Goal: Transaction & Acquisition: Purchase product/service

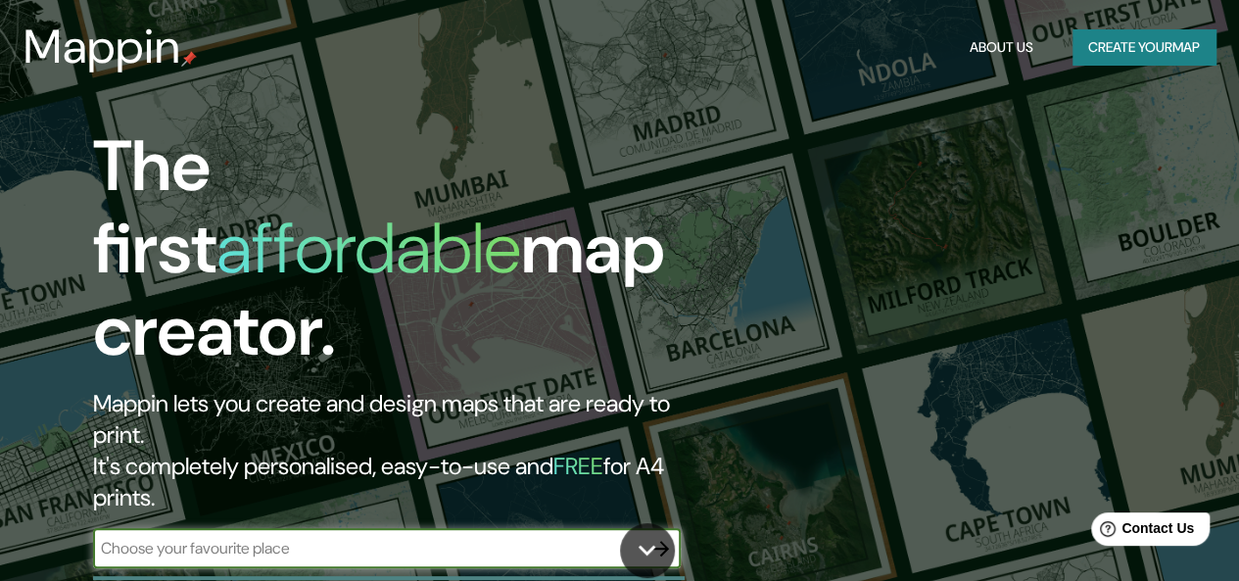
click at [477, 537] on input "text" at bounding box center [367, 548] width 548 height 23
type input "[GEOGRAPHIC_DATA]"
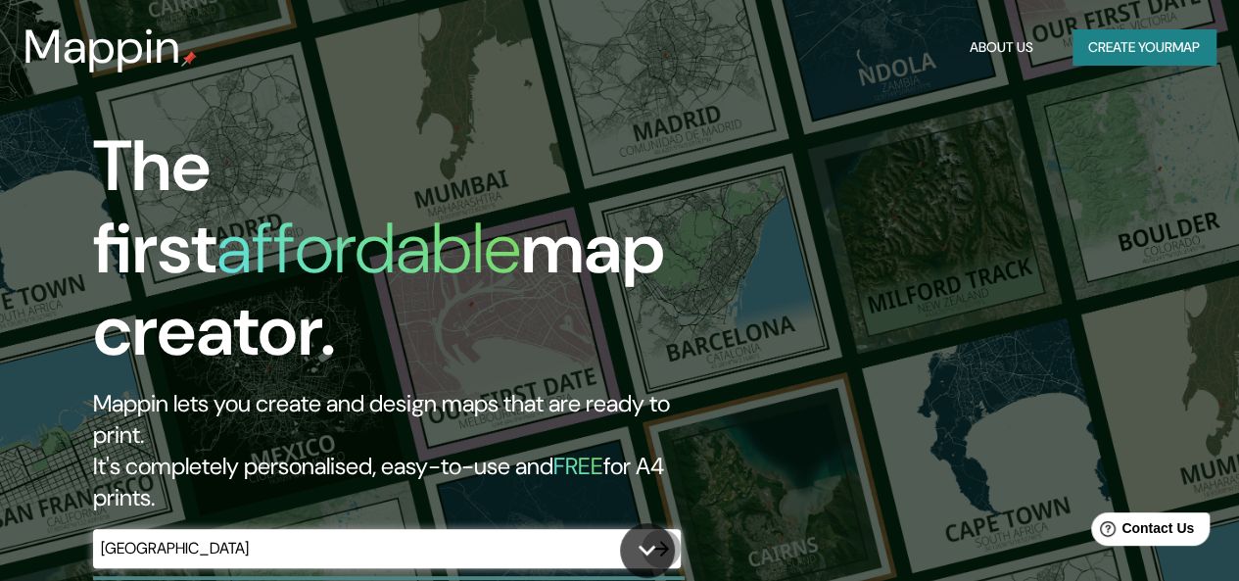
click at [658, 537] on icon "button" at bounding box center [661, 549] width 24 height 24
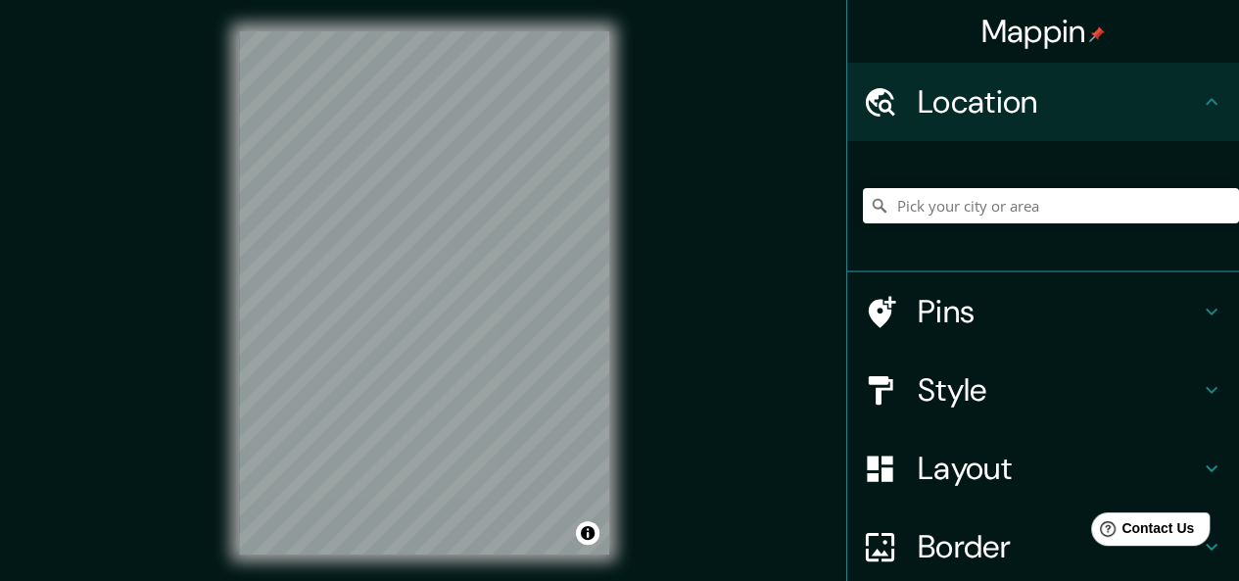
click at [1173, 401] on h4 "Style" at bounding box center [1059, 389] width 282 height 39
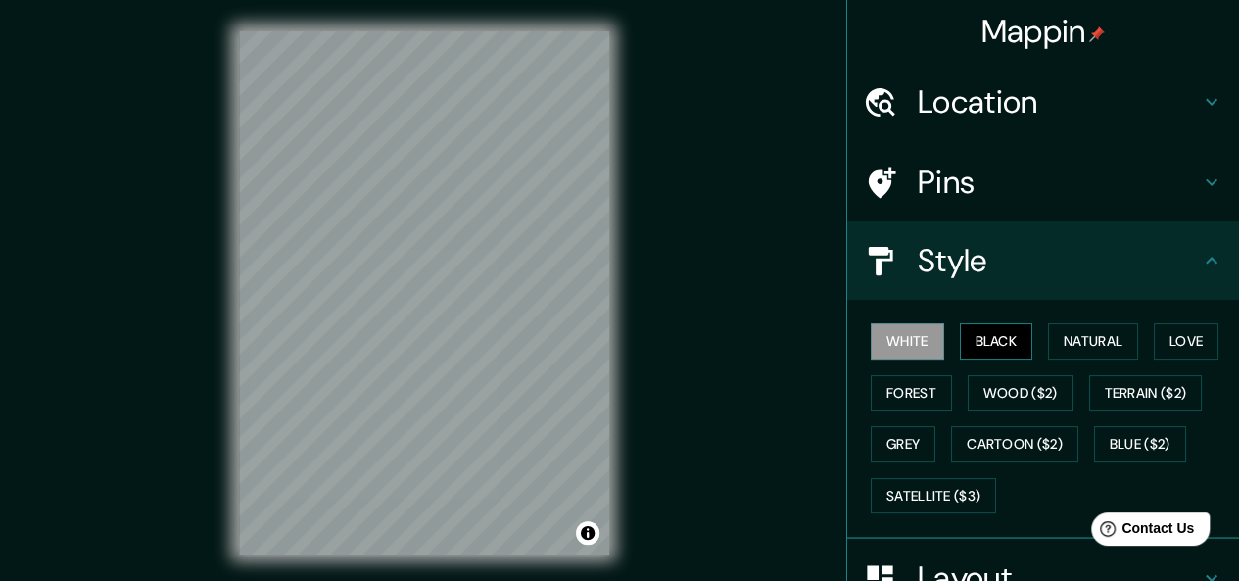
click at [991, 346] on button "Black" at bounding box center [996, 341] width 73 height 36
click at [1067, 330] on button "Natural" at bounding box center [1093, 341] width 90 height 36
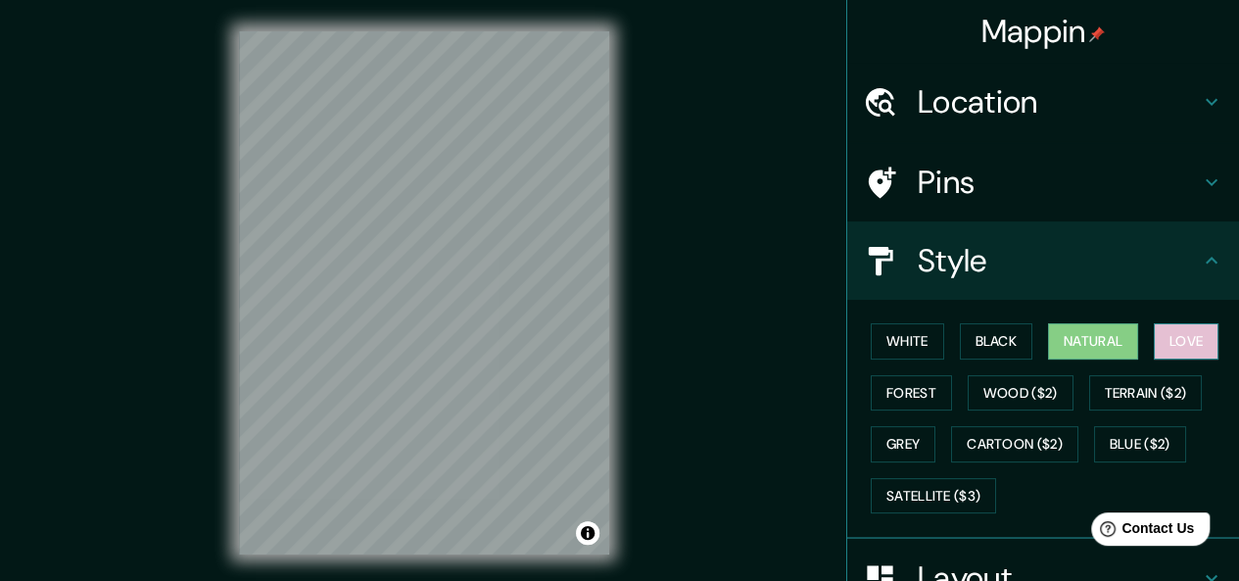
click at [1177, 331] on button "Love" at bounding box center [1186, 341] width 65 height 36
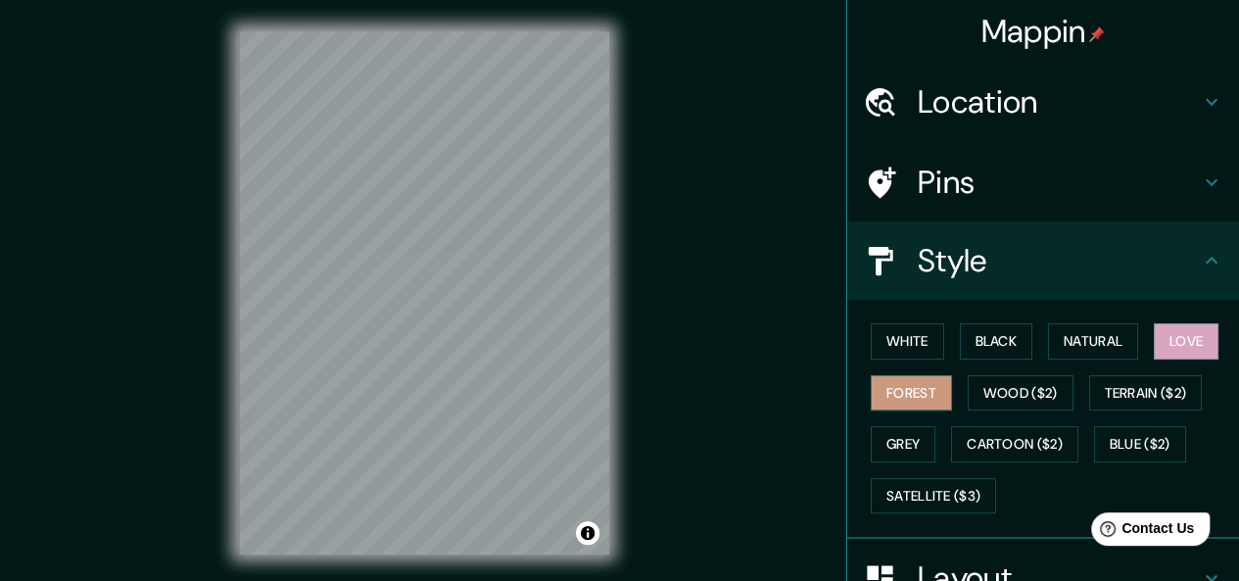
click at [926, 396] on button "Forest" at bounding box center [911, 393] width 81 height 36
click at [1154, 344] on button "Love" at bounding box center [1186, 341] width 65 height 36
click at [911, 447] on button "Grey" at bounding box center [903, 444] width 65 height 36
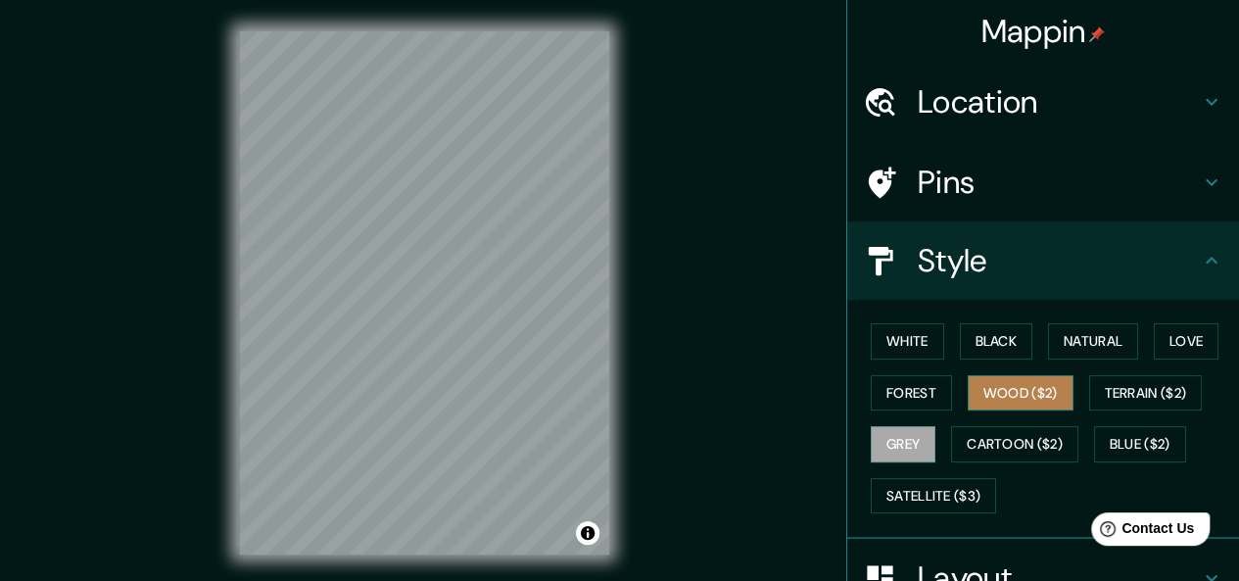
click at [1036, 389] on button "Wood ($2)" at bounding box center [1020, 393] width 106 height 36
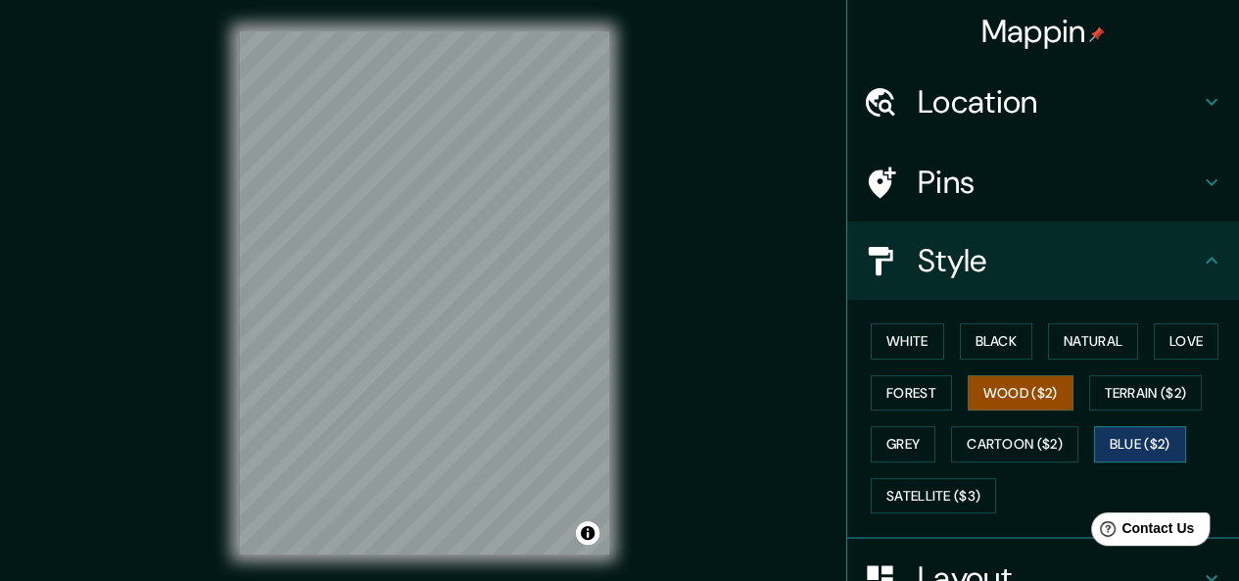
click at [1169, 437] on button "Blue ($2)" at bounding box center [1140, 444] width 92 height 36
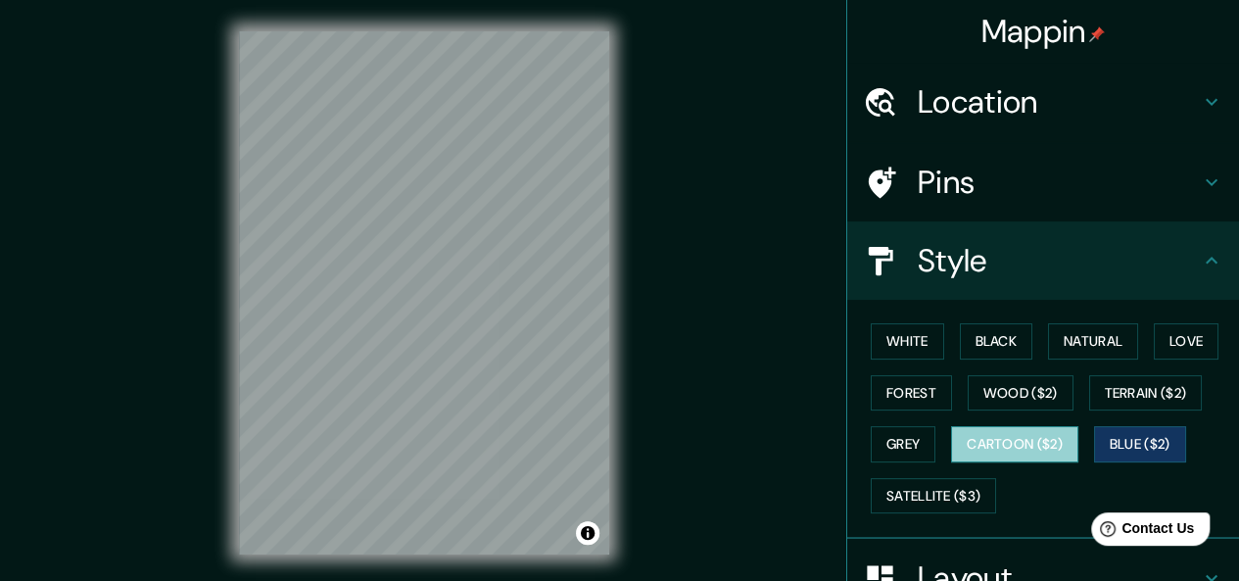
click at [1016, 446] on button "Cartoon ($2)" at bounding box center [1014, 444] width 127 height 36
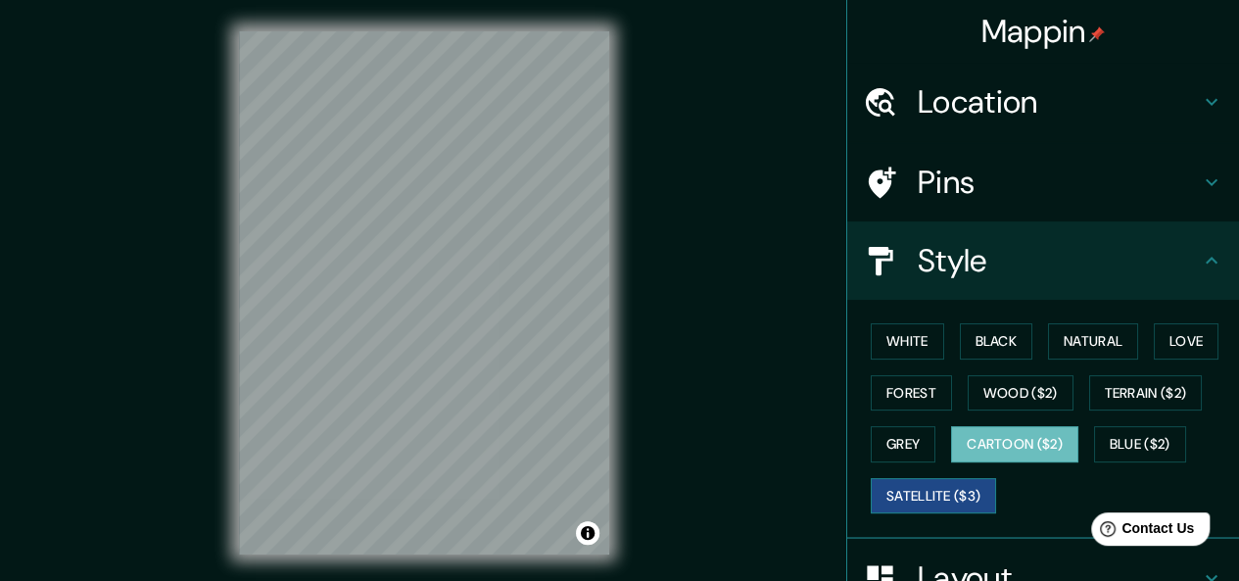
click at [926, 496] on button "Satellite ($3)" at bounding box center [933, 496] width 125 height 36
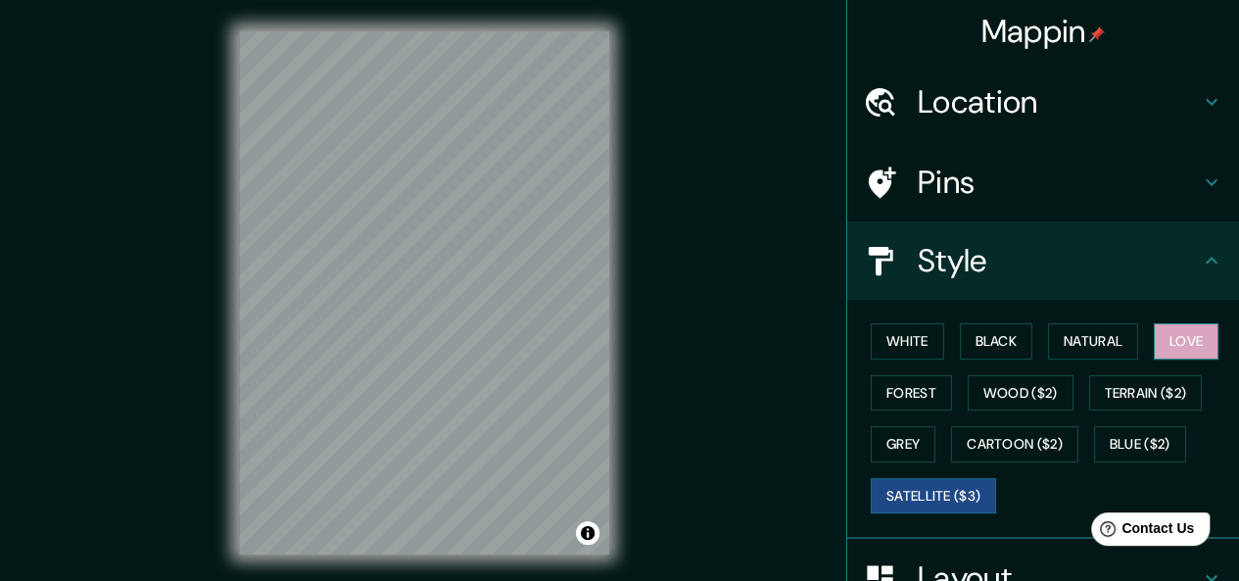
click at [1169, 347] on button "Love" at bounding box center [1186, 341] width 65 height 36
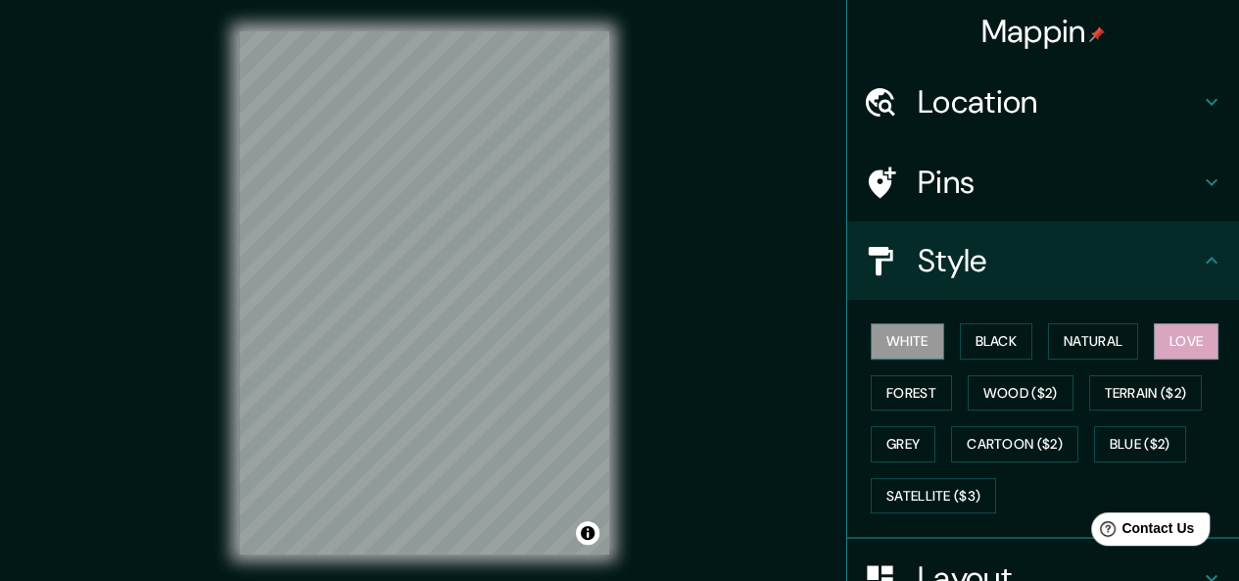
click at [904, 342] on button "White" at bounding box center [907, 341] width 73 height 36
click at [993, 345] on button "Black" at bounding box center [996, 341] width 73 height 36
click at [880, 334] on button "White" at bounding box center [907, 341] width 73 height 36
click at [995, 333] on button "Black" at bounding box center [996, 341] width 73 height 36
click at [884, 348] on button "White" at bounding box center [907, 341] width 73 height 36
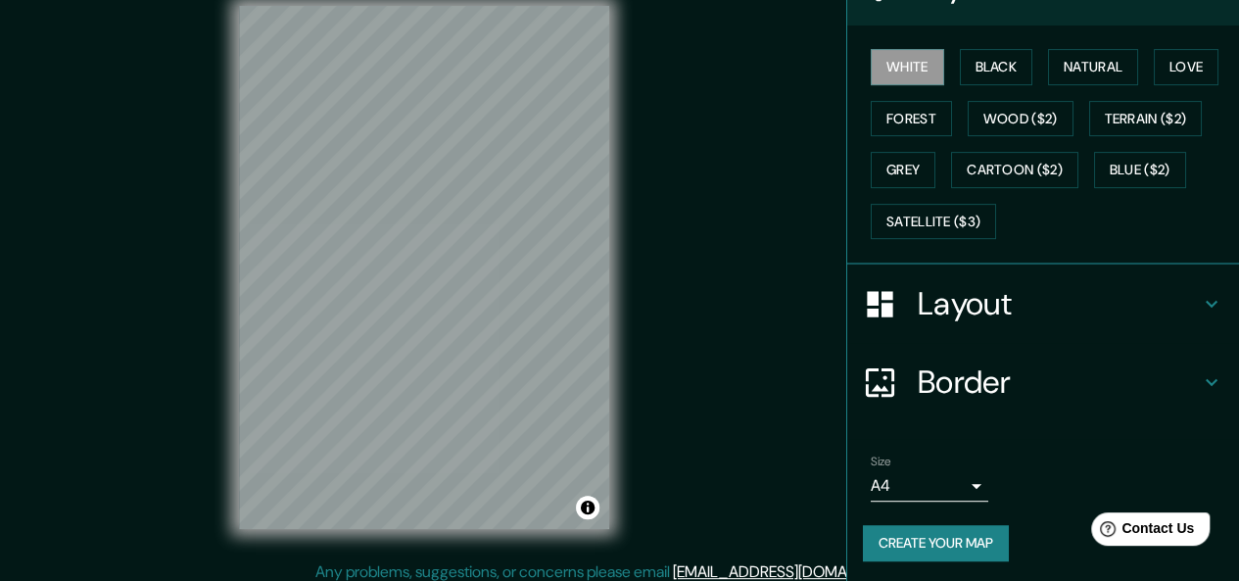
scroll to position [35, 0]
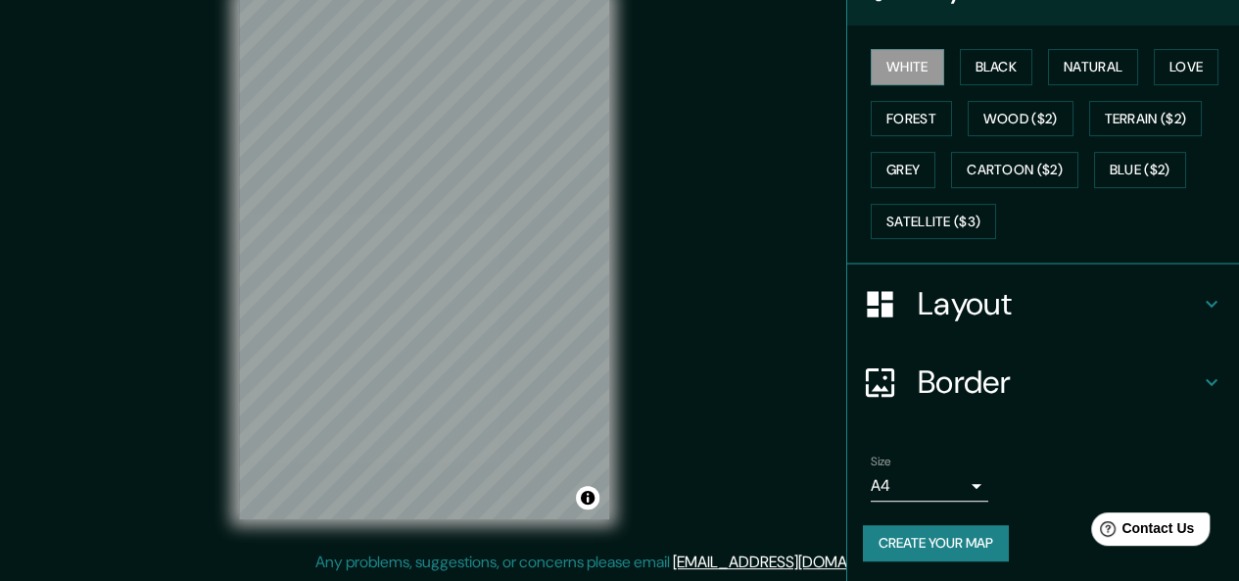
click at [958, 483] on body "Mappin Location Pins Style White Black Natural Love Forest Wood ($2) Terrain ($…" at bounding box center [619, 255] width 1239 height 581
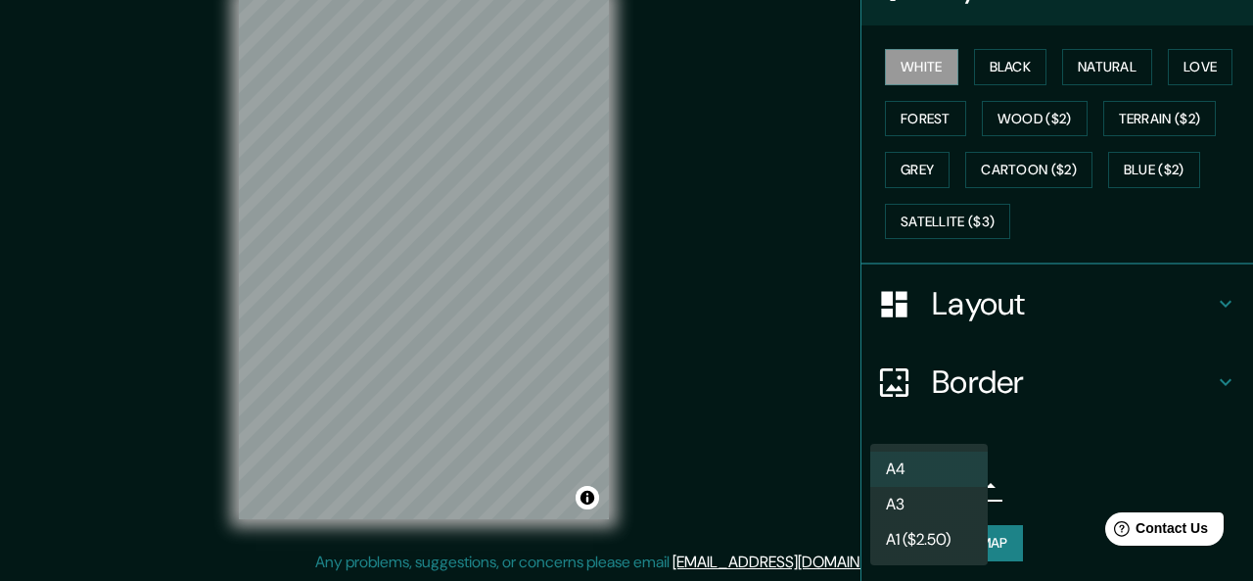
click at [950, 507] on li "A3" at bounding box center [930, 504] width 118 height 35
type input "a4"
